Goal: Navigation & Orientation: Go to known website

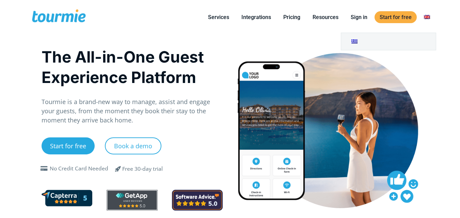
click at [431, 18] on link at bounding box center [427, 17] width 16 height 9
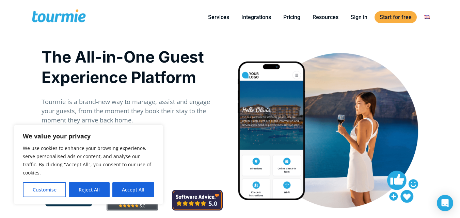
drag, startPoint x: 464, startPoint y: 10, endPoint x: 462, endPoint y: -3, distance: 13.1
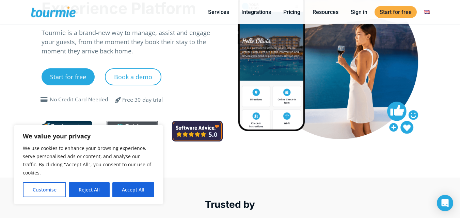
scroll to position [34, 0]
